Goal: Task Accomplishment & Management: Manage account settings

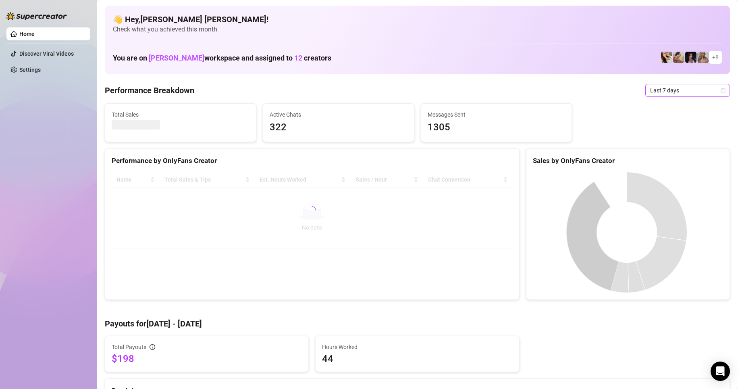
click at [715, 87] on span "Last 7 days" at bounding box center [688, 90] width 75 height 12
click at [662, 158] on div "Custom date" at bounding box center [681, 158] width 72 height 9
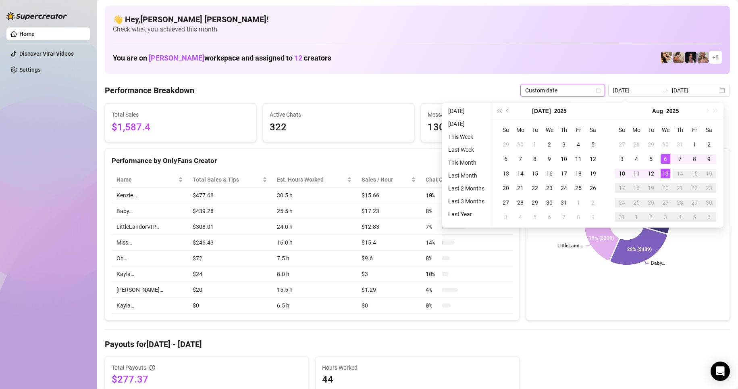
type input "[DATE]"
click at [668, 173] on div "13" at bounding box center [666, 174] width 10 height 10
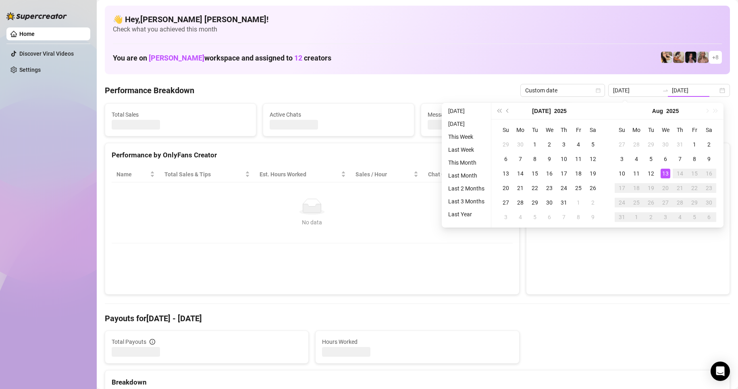
type input "[DATE]"
